Goal: Transaction & Acquisition: Purchase product/service

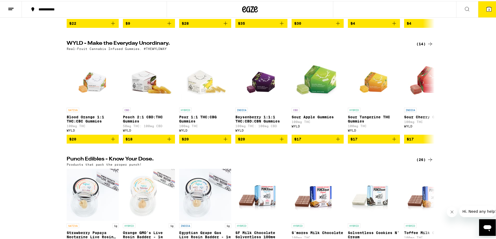
scroll to position [182, 0]
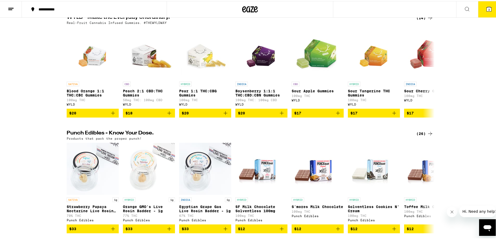
click at [67, 7] on div "**********" at bounding box center [97, 9] width 122 height 4
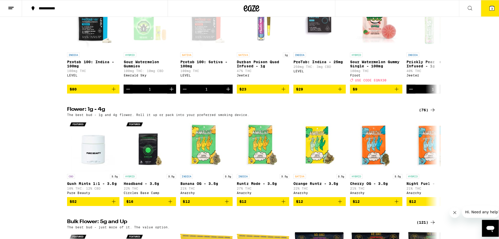
scroll to position [0, 0]
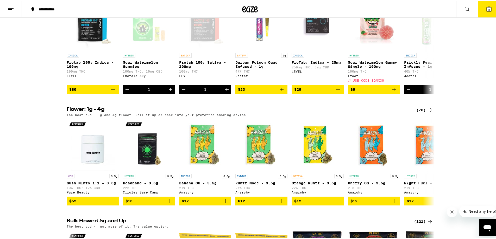
click at [51, 8] on div "**********" at bounding box center [97, 9] width 122 height 4
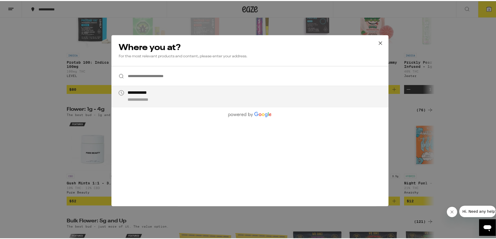
click at [199, 78] on input "**********" at bounding box center [249, 75] width 277 height 20
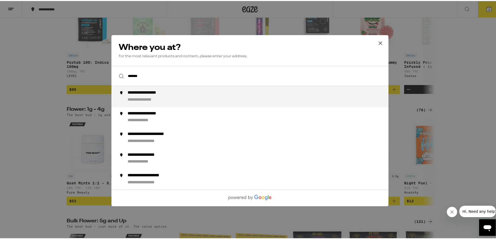
type input "**********"
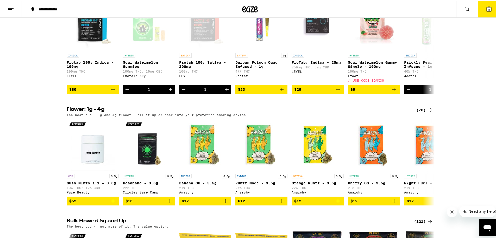
click at [488, 9] on button "3" at bounding box center [489, 8] width 22 height 16
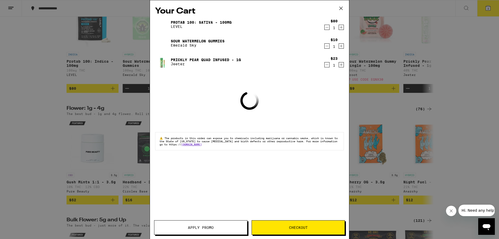
click at [324, 44] on div "$10 1" at bounding box center [334, 43] width 20 height 11
click at [325, 46] on icon "Decrement" at bounding box center [327, 46] width 5 height 6
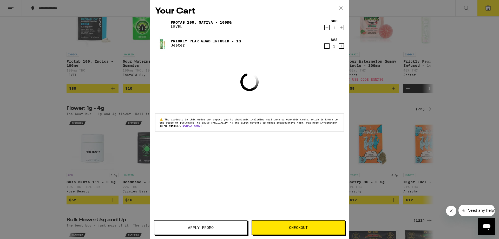
click at [326, 26] on icon "Decrement" at bounding box center [327, 27] width 5 height 6
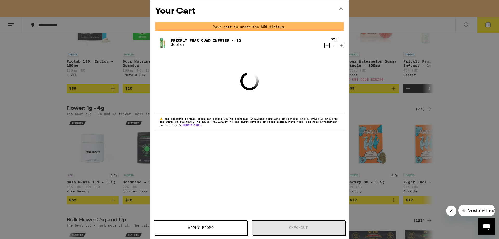
click at [328, 44] on icon "Decrement" at bounding box center [327, 45] width 5 height 6
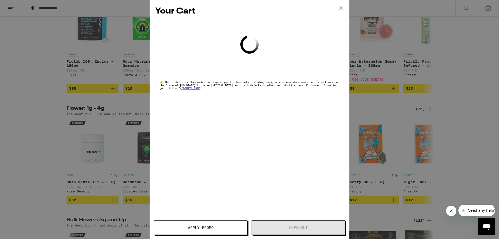
drag, startPoint x: 111, startPoint y: 103, endPoint x: 113, endPoint y: 104, distance: 2.7
click at [111, 103] on div "Your Cart Loading ⚠️ The products in this order can expose you to chemicals inc…" at bounding box center [249, 119] width 499 height 239
click at [114, 104] on div "Your Cart Loading ⚠️ The products in this order can expose you to chemicals inc…" at bounding box center [249, 119] width 499 height 239
click at [113, 104] on div "Your Cart Loading ⚠️ The products in this order can expose you to chemicals inc…" at bounding box center [249, 119] width 499 height 239
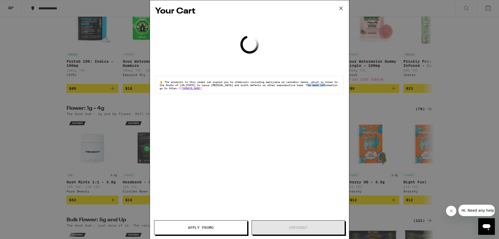
drag, startPoint x: 112, startPoint y: 104, endPoint x: 99, endPoint y: 94, distance: 16.1
click at [112, 105] on div "Your Cart Loading ⚠️ The products in this order can expose you to chemicals inc…" at bounding box center [249, 119] width 499 height 239
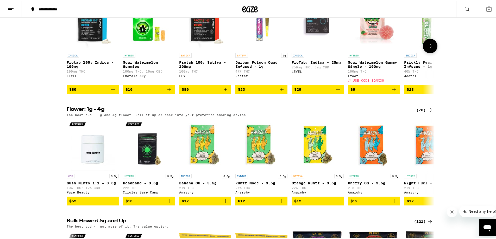
click at [112, 92] on icon "Add to bag" at bounding box center [113, 88] width 6 height 6
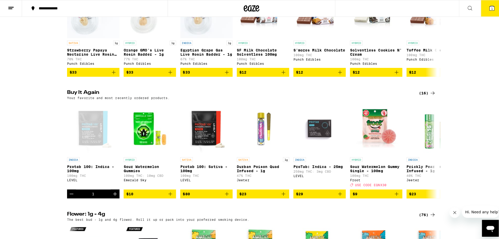
scroll to position [234, 0]
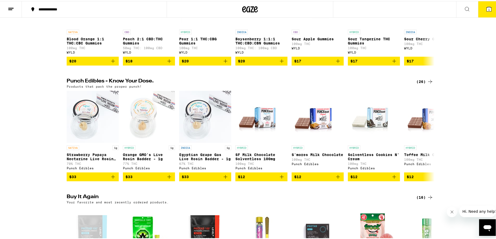
click at [483, 14] on button "1" at bounding box center [489, 8] width 22 height 16
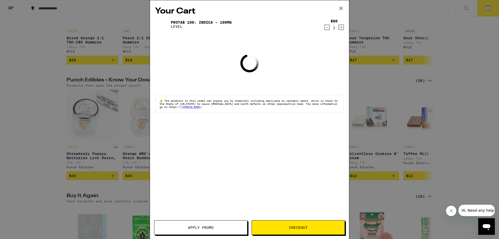
click at [286, 225] on button "Checkout" at bounding box center [298, 227] width 93 height 15
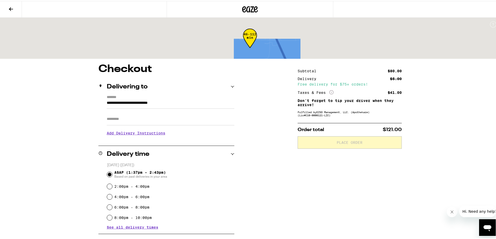
scroll to position [78, 0]
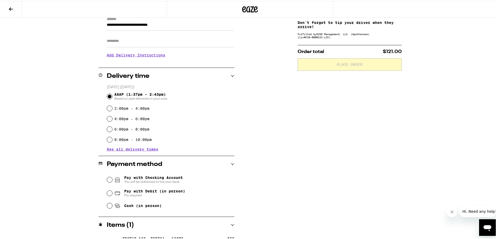
click at [121, 207] on span "Cash (in person)" at bounding box center [137, 205] width 47 height 6
click at [112, 207] on input "Cash (in person)" at bounding box center [109, 204] width 5 height 5
radio input "true"
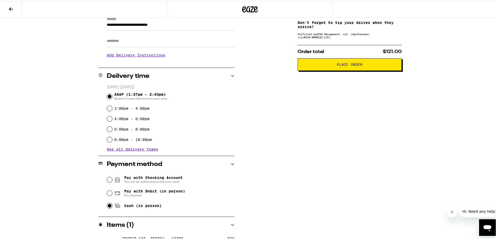
click at [357, 59] on button "Place Order" at bounding box center [349, 63] width 104 height 12
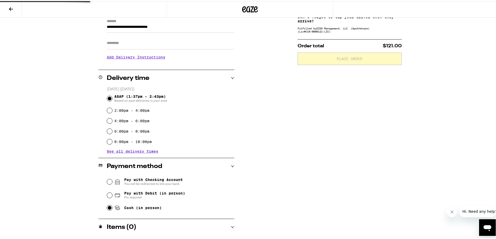
click at [353, 66] on div "Delivery $5.00 Free delivery for $75+ orders! Taxes & Fees More Info $41.00 Don…" at bounding box center [349, 113] width 104 height 252
